Goal: Task Accomplishment & Management: Use online tool/utility

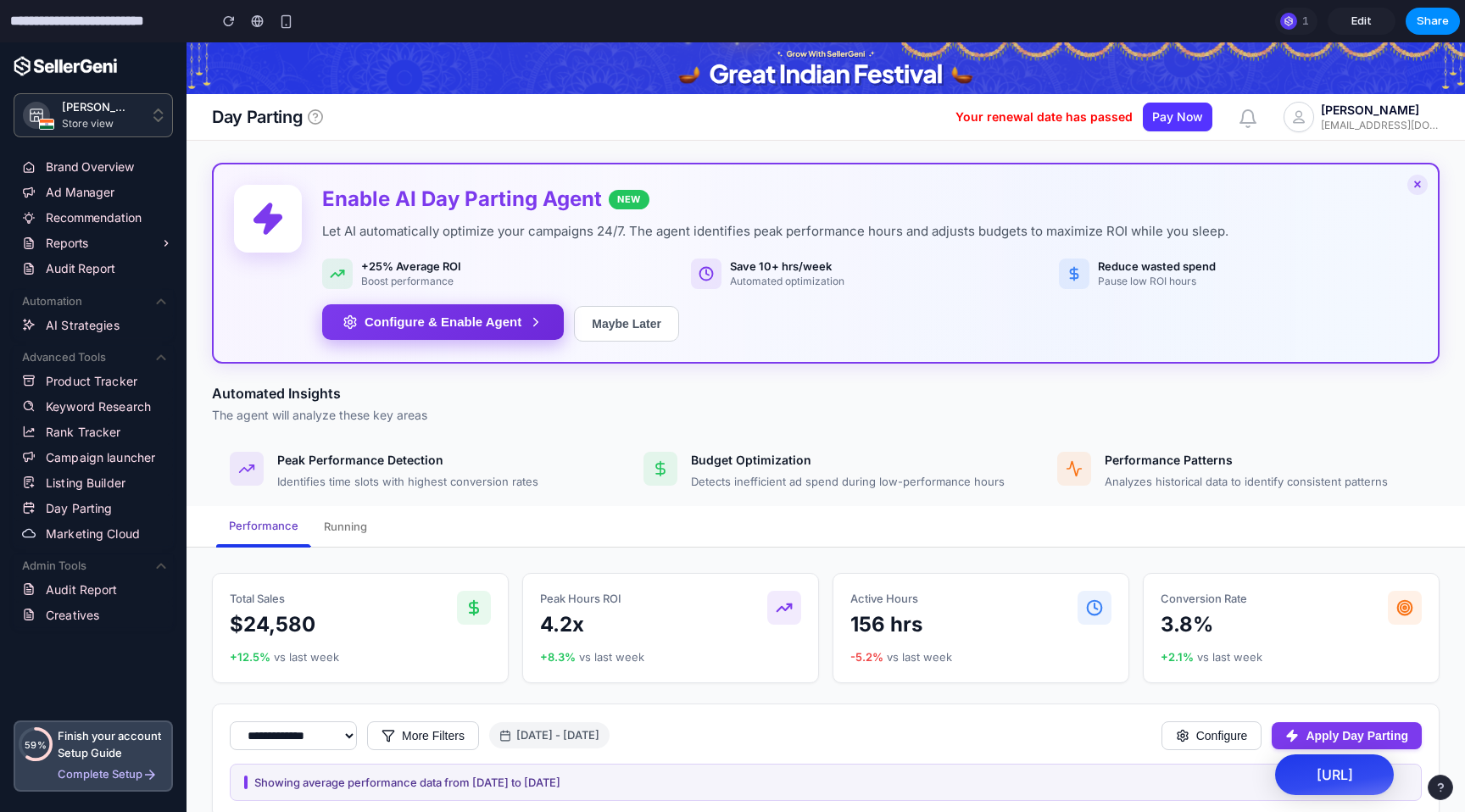
click at [522, 325] on button "Configure & Enable Agent" at bounding box center [443, 322] width 242 height 35
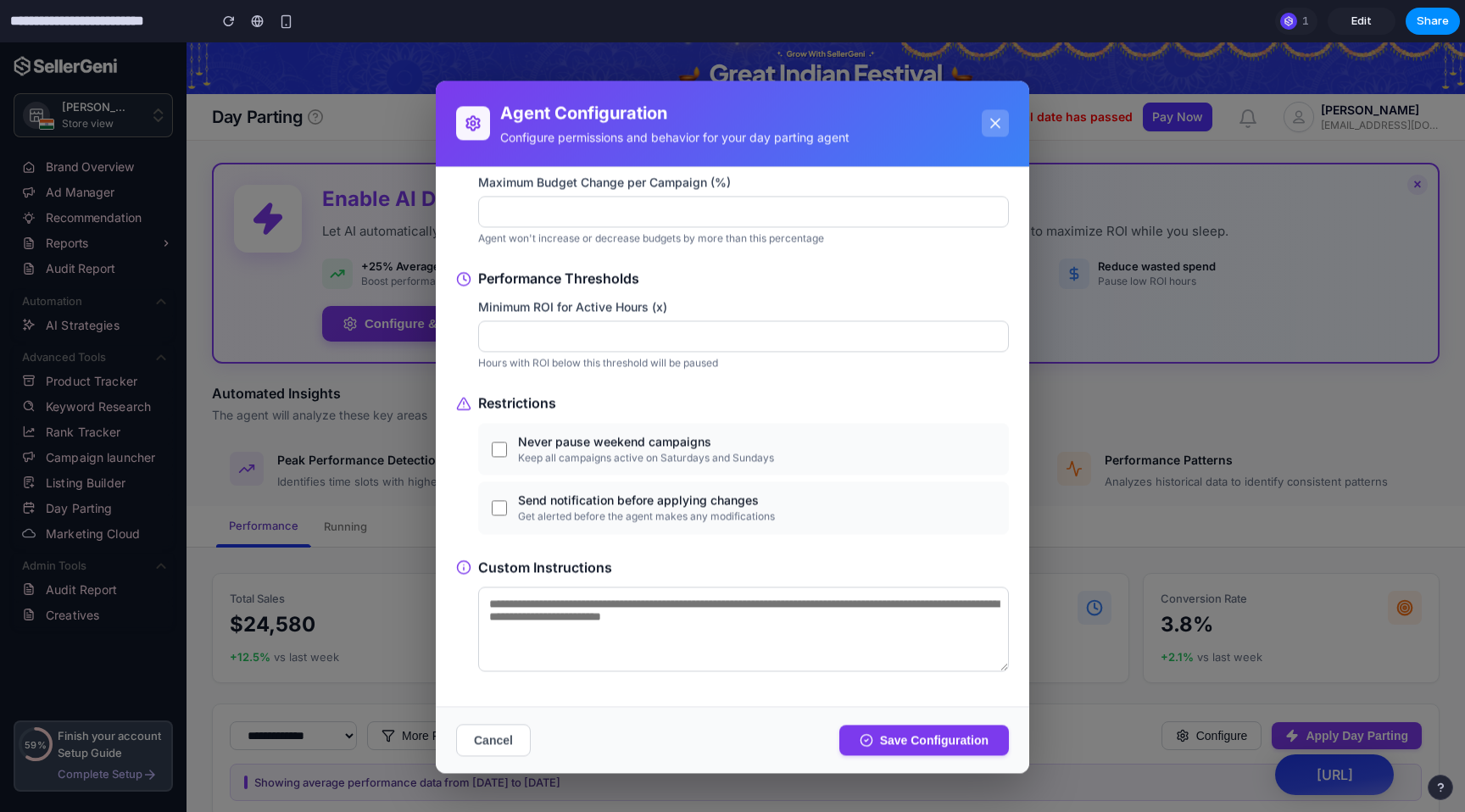
scroll to position [134, 0]
click at [507, 727] on button "Cancel" at bounding box center [494, 740] width 75 height 32
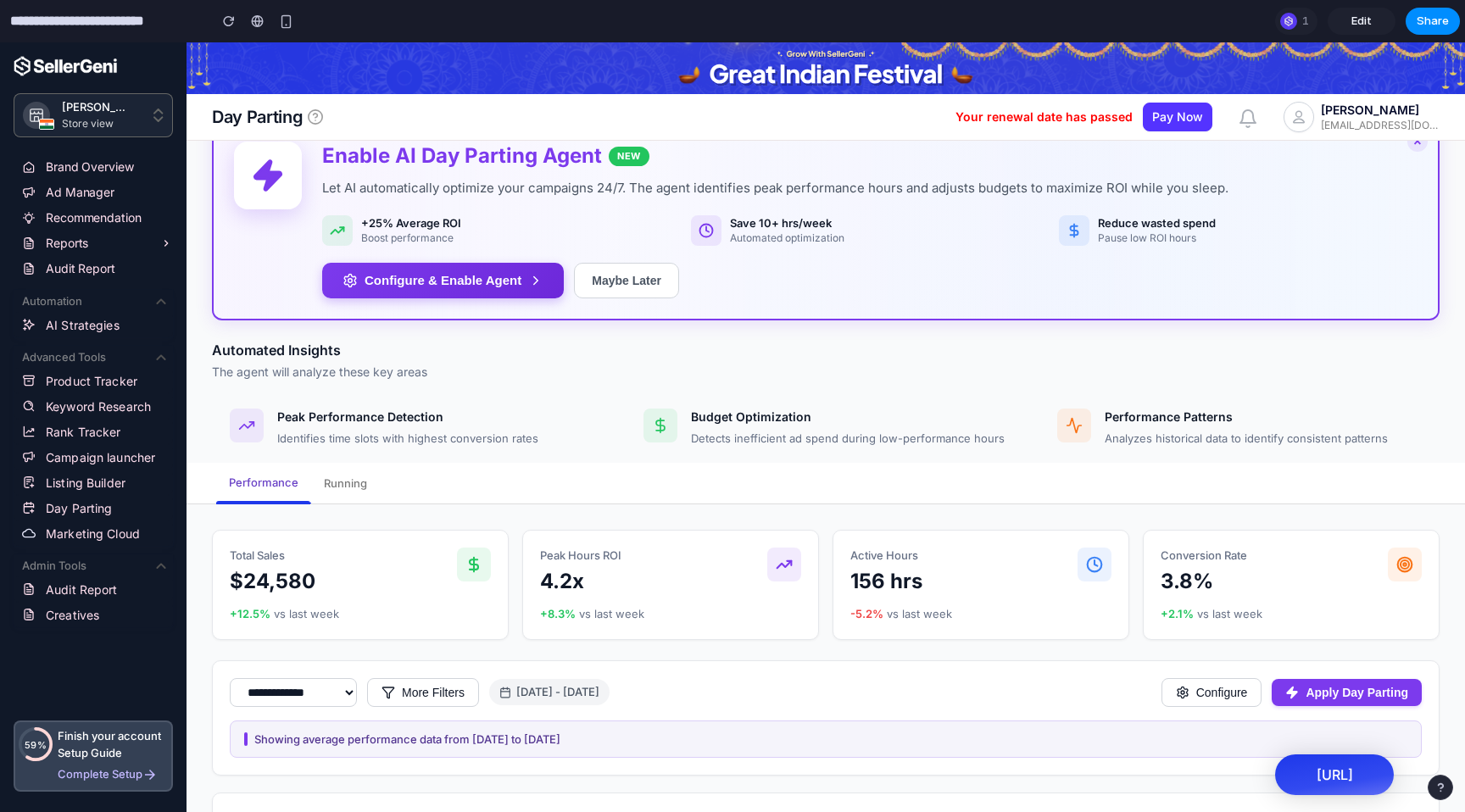
scroll to position [0, 0]
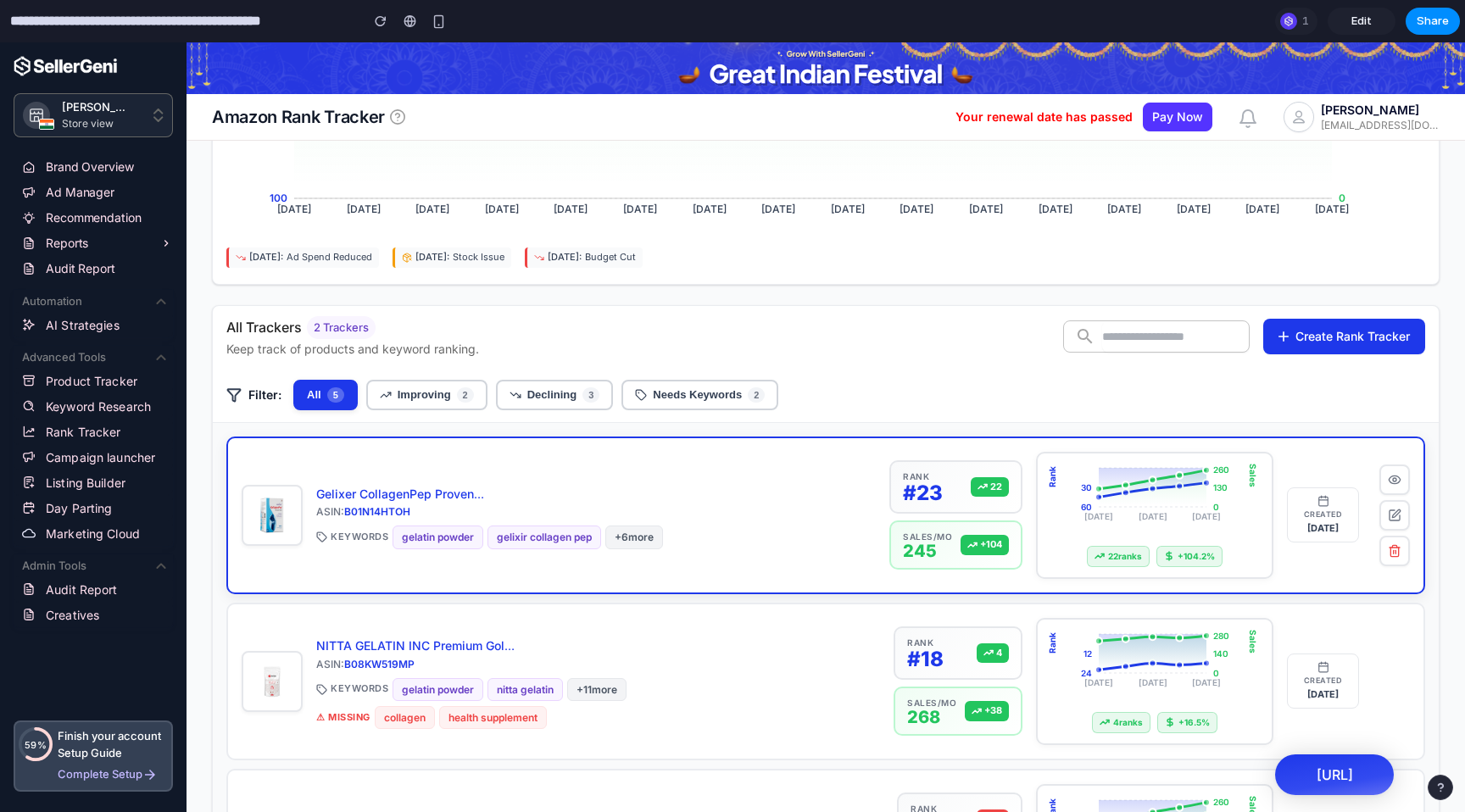
scroll to position [694, 0]
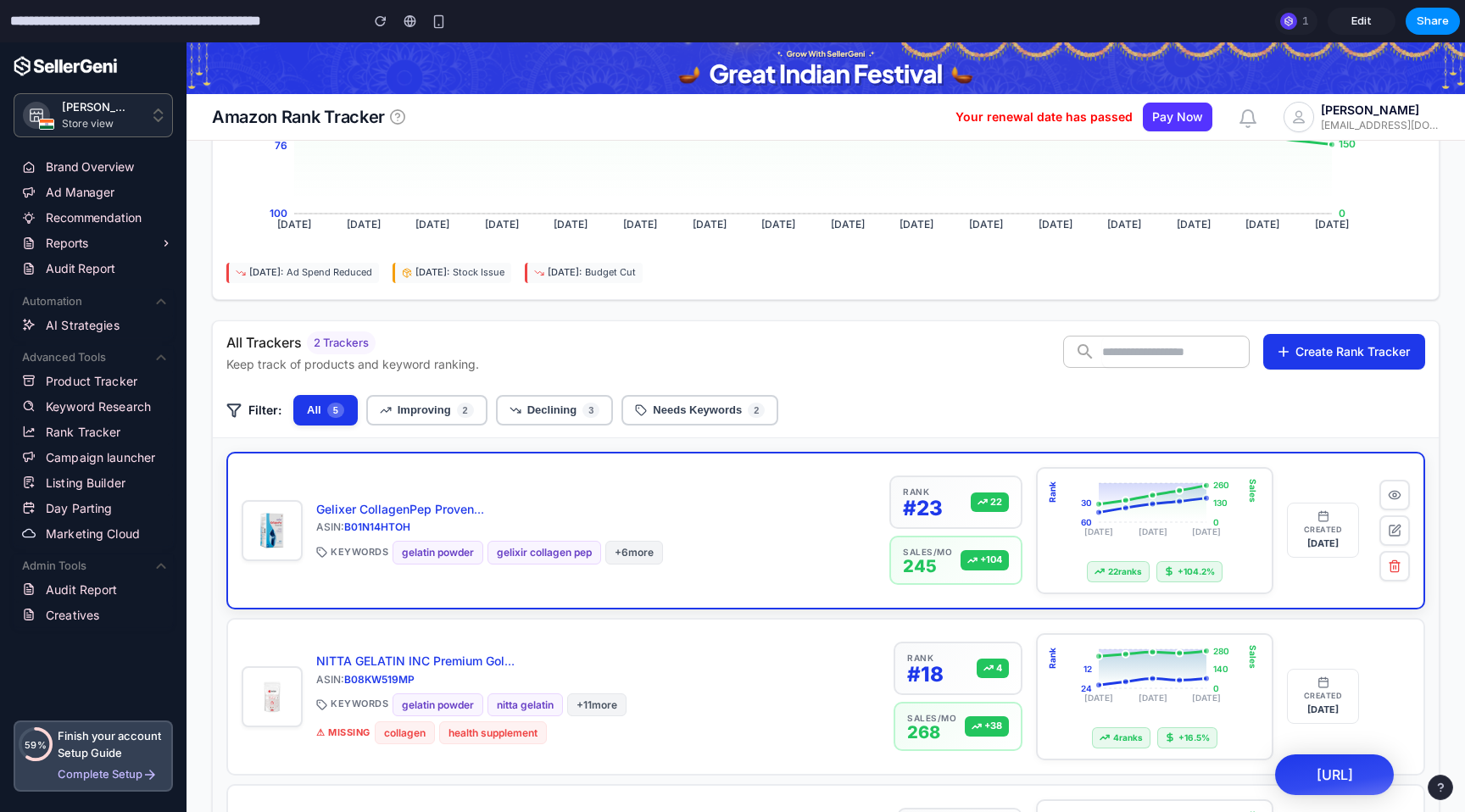
click at [1054, 494] on icon "Jan 1 Jan 15 Jan 29 30 60 Rank 0 130 260 Sales" at bounding box center [1155, 515] width 214 height 73
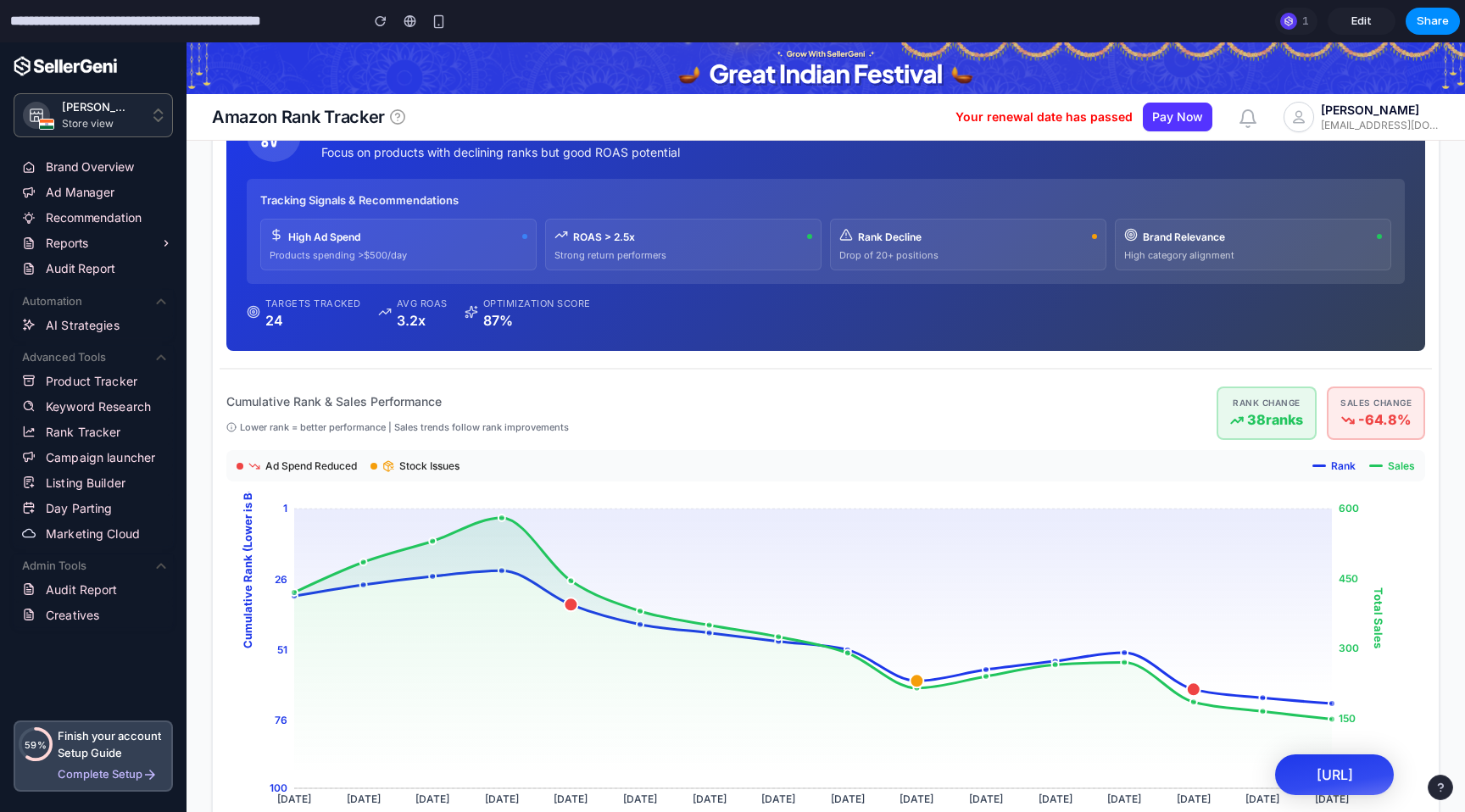
scroll to position [0, 0]
